Goal: Information Seeking & Learning: Find specific fact

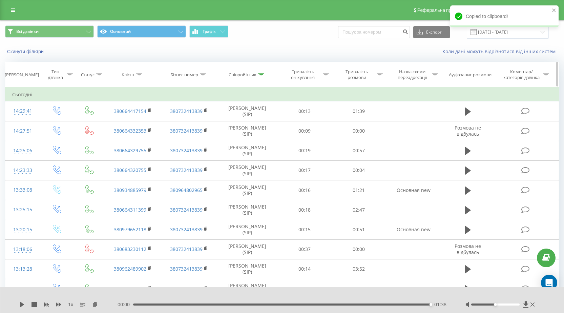
click at [263, 74] on icon at bounding box center [261, 74] width 6 height 3
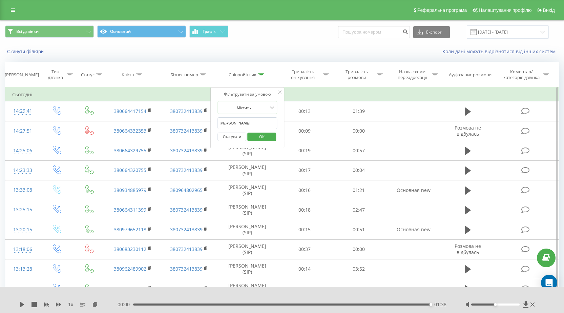
drag, startPoint x: 238, startPoint y: 124, endPoint x: 213, endPoint y: 124, distance: 25.1
click at [213, 124] on div "Фільтрувати за умовою Містить [PERSON_NAME] Скасувати OK" at bounding box center [247, 117] width 74 height 61
click at [261, 136] on span "OK" at bounding box center [261, 136] width 19 height 11
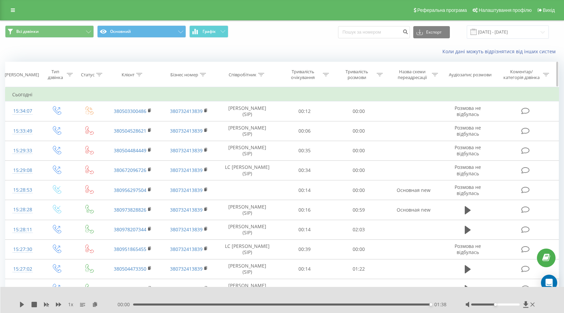
click at [137, 74] on icon at bounding box center [139, 74] width 6 height 3
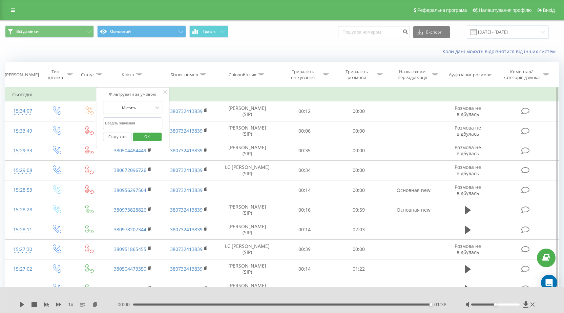
click at [130, 123] on input "text" at bounding box center [133, 123] width 60 height 12
paste input "380665683795"
click at [108, 123] on input "380665683795" at bounding box center [133, 123] width 60 height 12
type input "0665683795"
click at [155, 136] on span "OK" at bounding box center [147, 136] width 19 height 11
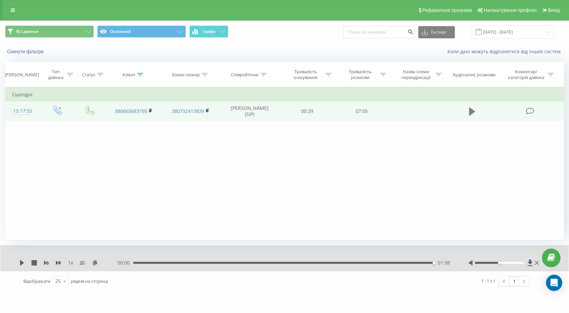
click at [474, 112] on icon at bounding box center [472, 111] width 6 height 8
click at [195, 263] on div "01:21" at bounding box center [285, 263] width 301 height 2
click at [199, 263] on div "01:27" at bounding box center [285, 263] width 301 height 2
click at [151, 110] on rect at bounding box center [150, 110] width 2 height 3
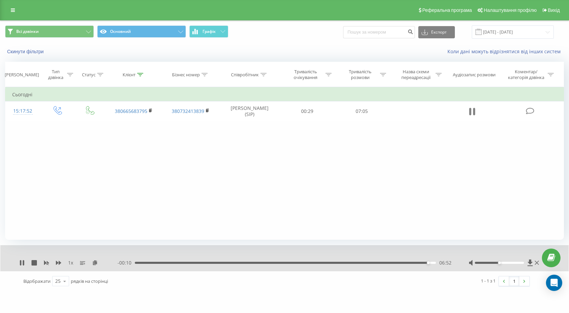
click at [471, 111] on icon at bounding box center [472, 111] width 6 height 9
click at [95, 262] on icon at bounding box center [95, 262] width 6 height 5
